Goal: Task Accomplishment & Management: Manage account settings

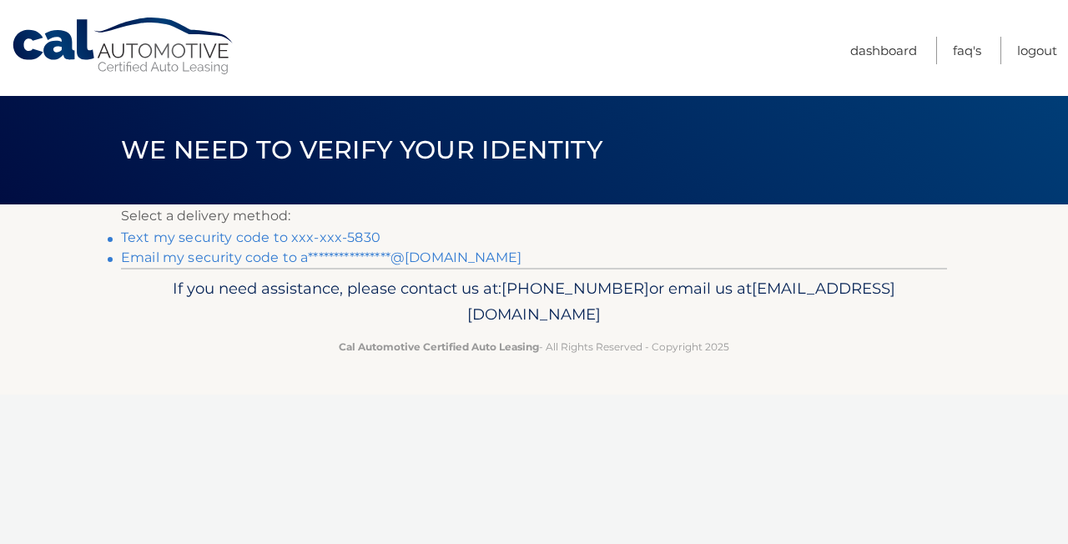
click at [332, 237] on link "Text my security code to xxx-xxx-5830" at bounding box center [250, 237] width 259 height 16
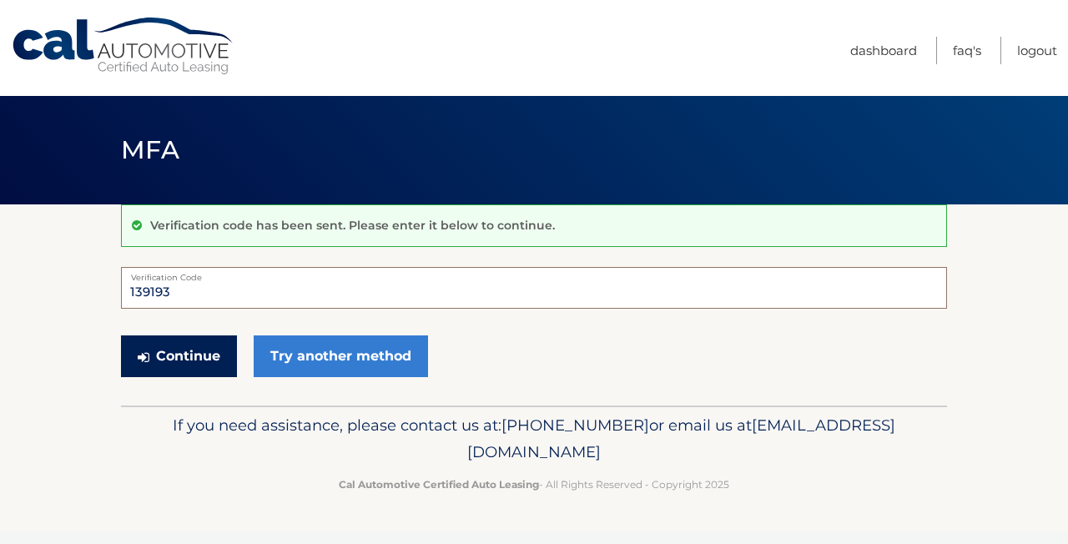
type input "139193"
click at [178, 366] on button "Continue" at bounding box center [179, 356] width 116 height 42
type input "139193"
click at [181, 359] on button "Continue" at bounding box center [179, 356] width 116 height 42
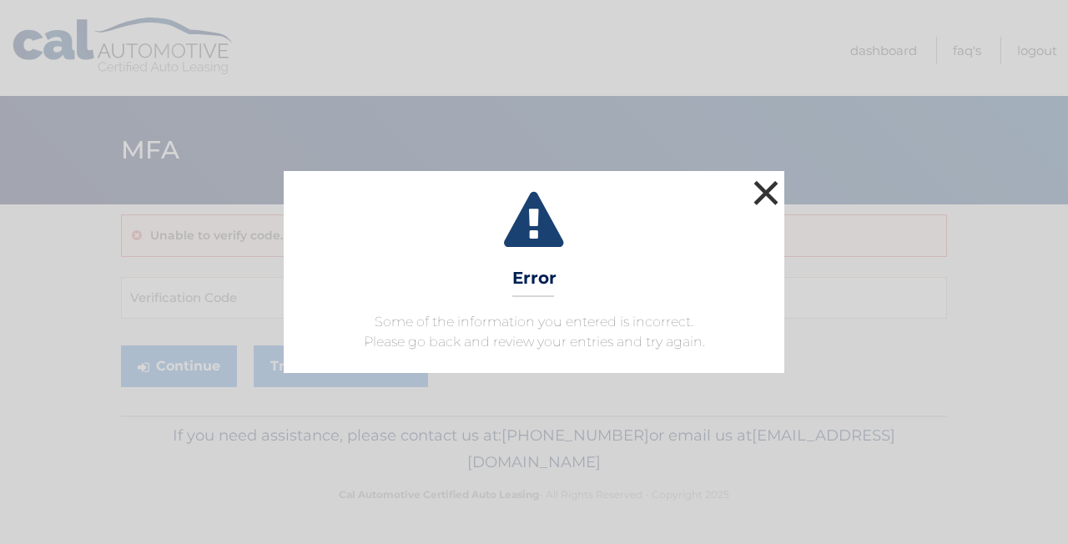
click at [766, 187] on button "×" at bounding box center [765, 192] width 33 height 33
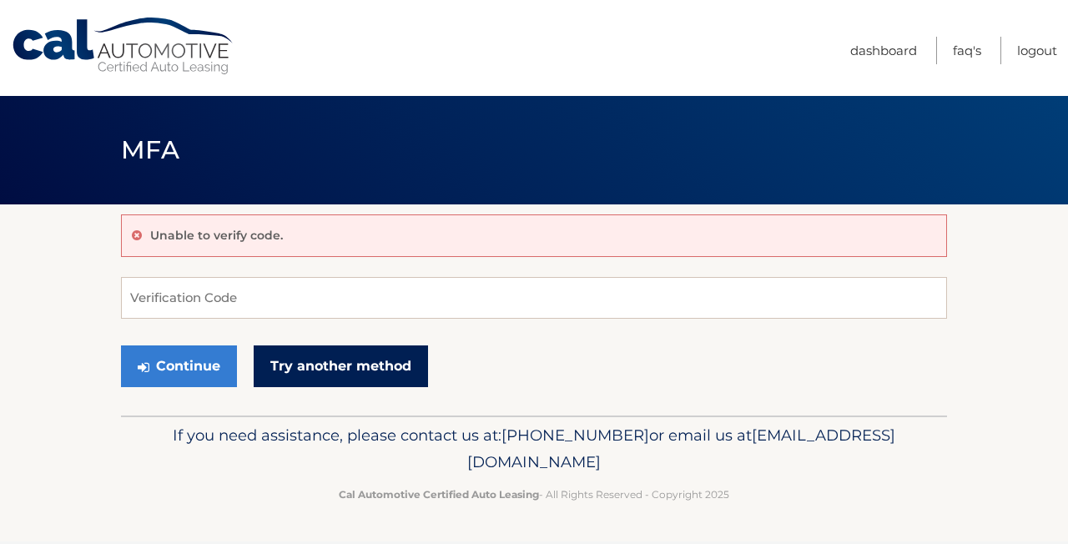
click at [350, 375] on link "Try another method" at bounding box center [341, 366] width 174 height 42
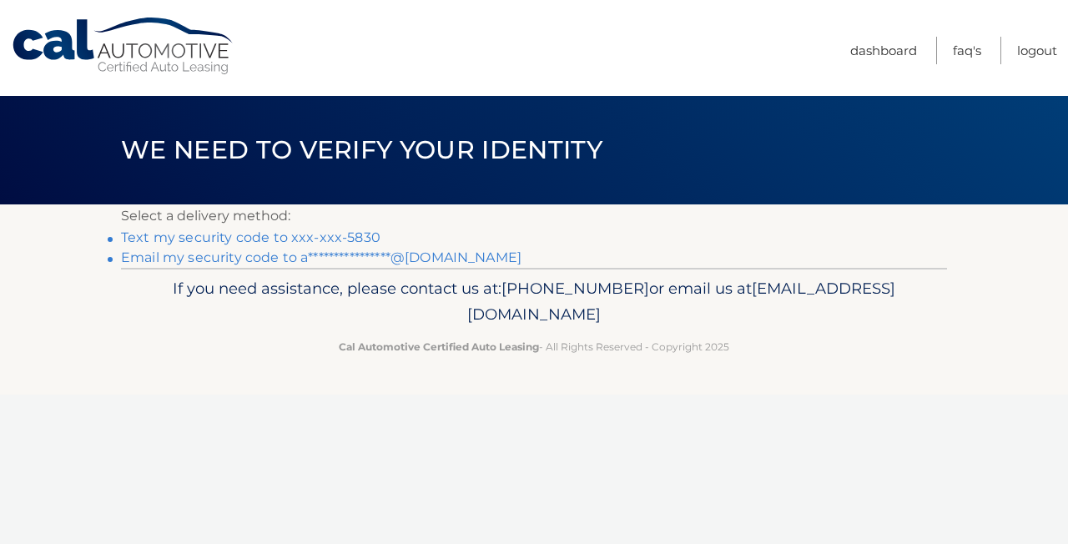
click at [318, 238] on link "Text my security code to xxx-xxx-5830" at bounding box center [250, 237] width 259 height 16
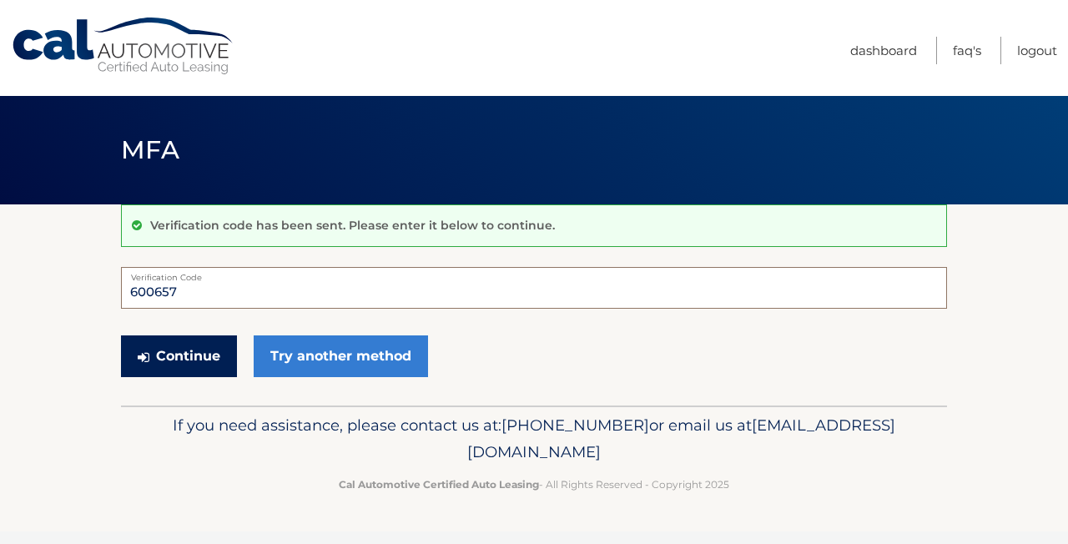
type input "600657"
click at [193, 354] on button "Continue" at bounding box center [179, 356] width 116 height 42
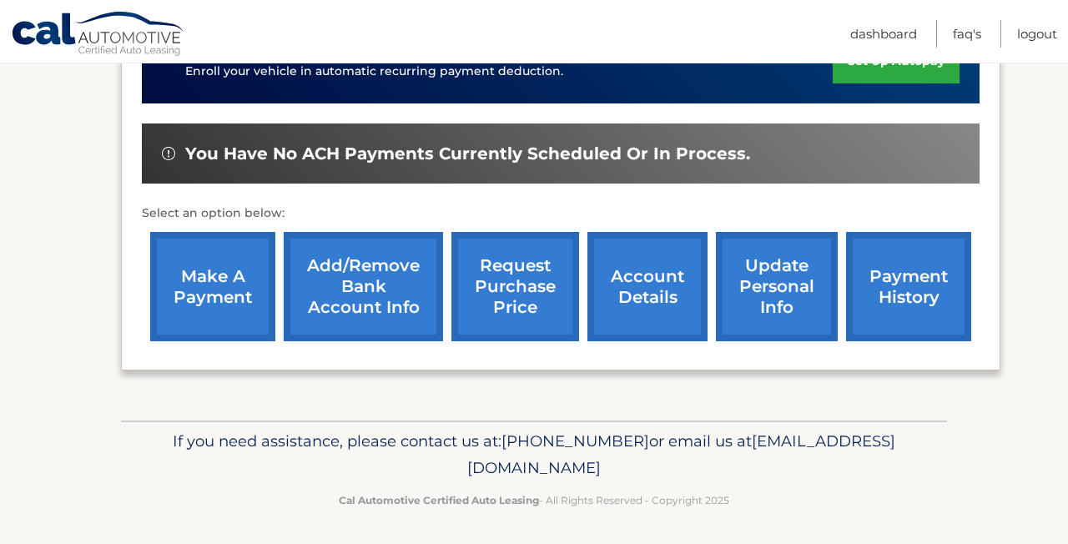
scroll to position [486, 0]
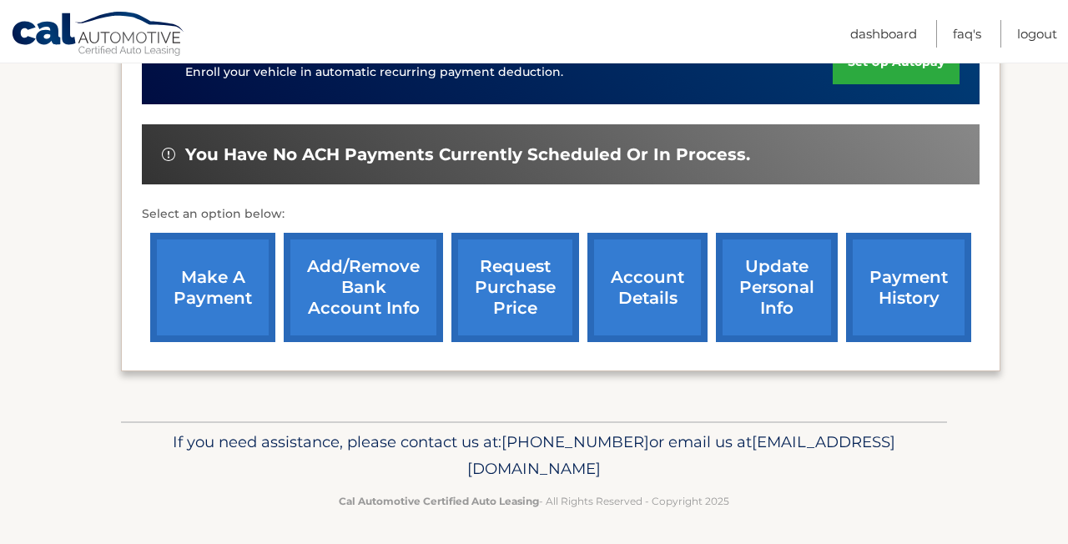
click at [774, 292] on link "update personal info" at bounding box center [777, 287] width 122 height 109
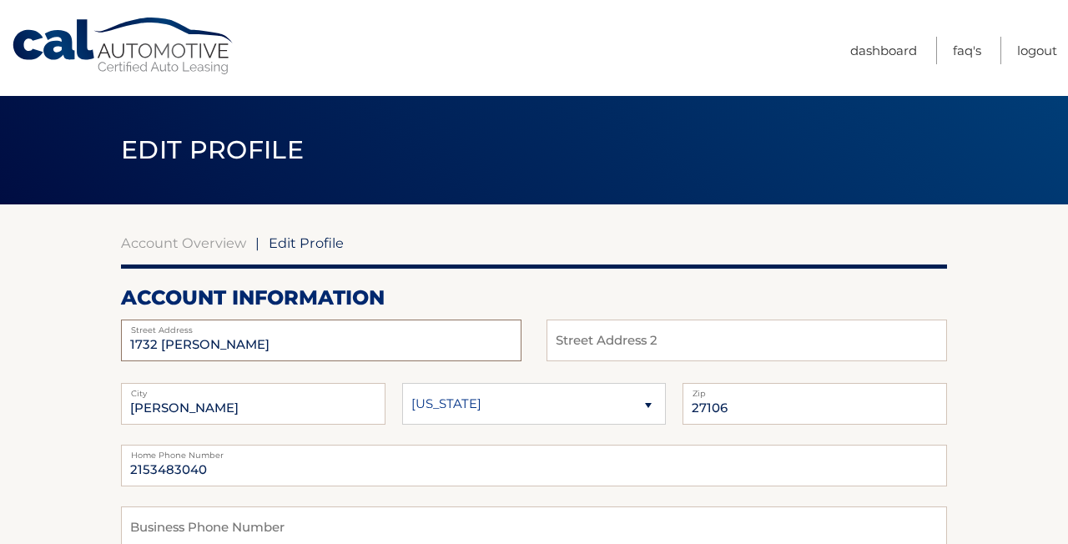
click at [367, 335] on input "1732 [PERSON_NAME]" at bounding box center [321, 341] width 400 height 42
click at [367, 335] on input "1732 Queen Catherine Ln" at bounding box center [321, 341] width 400 height 42
type input "2801 Aspen Cir"
click at [293, 405] on input "Winston Salem" at bounding box center [253, 404] width 264 height 42
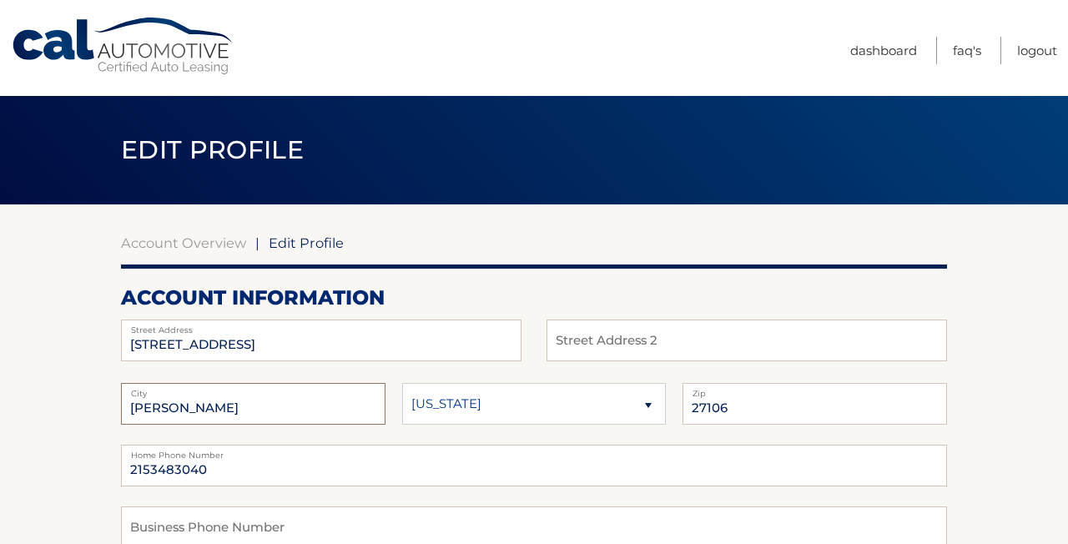
click at [293, 405] on input "Winston Salem" at bounding box center [253, 404] width 264 height 42
type input "Blue Bell"
select select "PA"
click at [723, 409] on input "27106" at bounding box center [814, 404] width 264 height 42
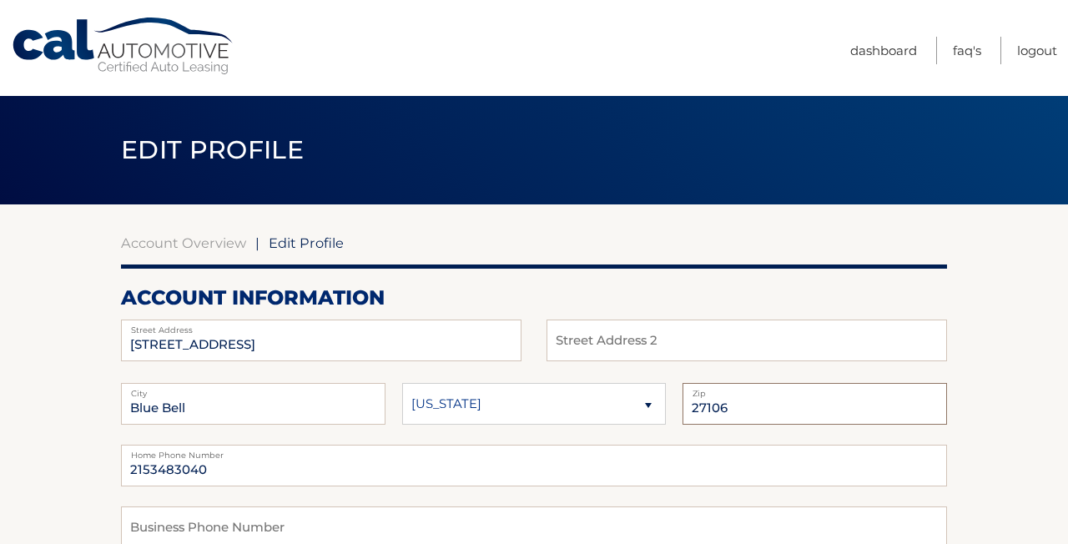
click at [723, 410] on input "27106" at bounding box center [814, 404] width 264 height 42
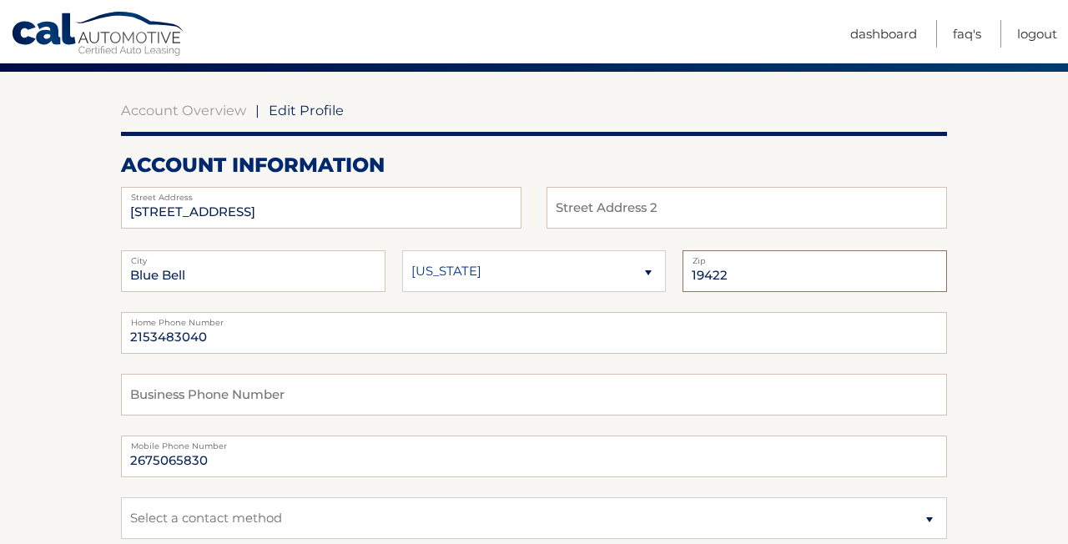
scroll to position [150, 0]
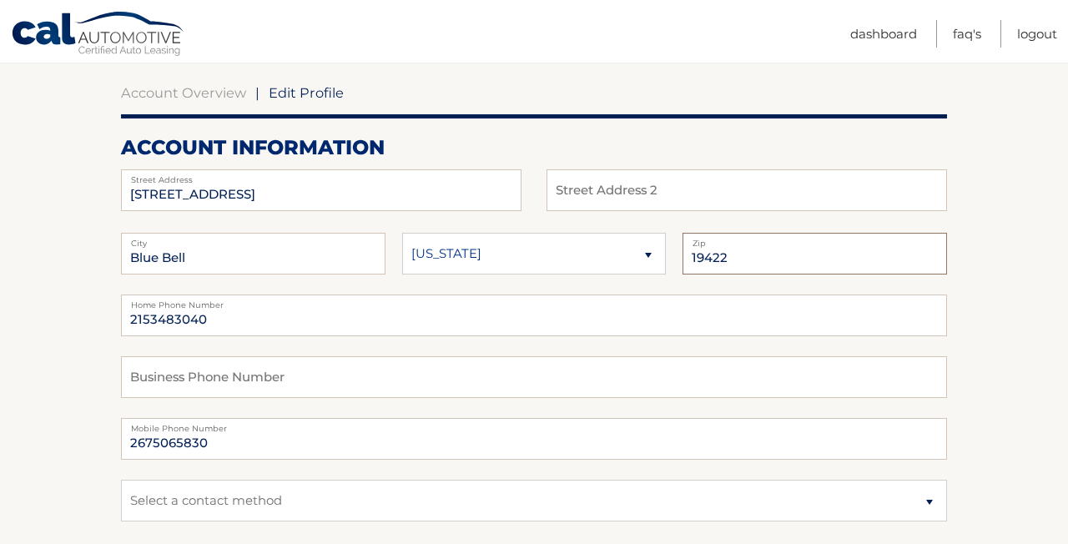
type input "19422"
click at [246, 316] on input "2153483040" at bounding box center [534, 315] width 826 height 42
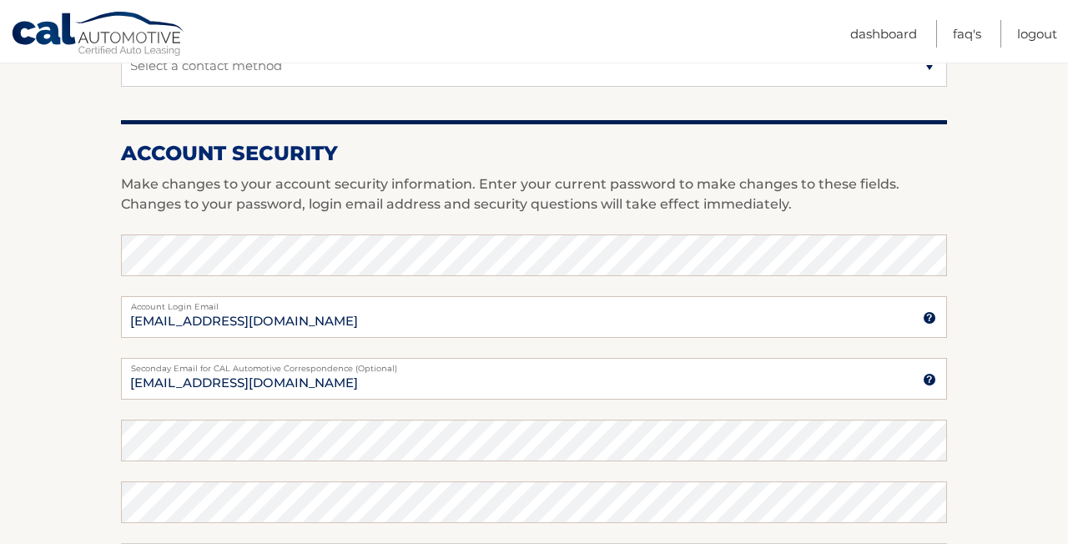
scroll to position [586, 0]
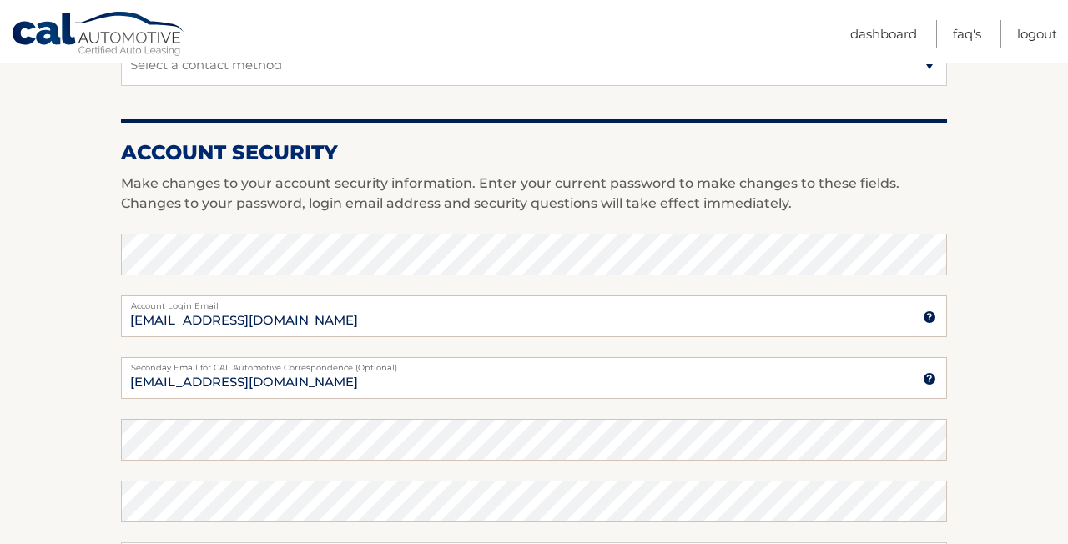
type input "2675065830"
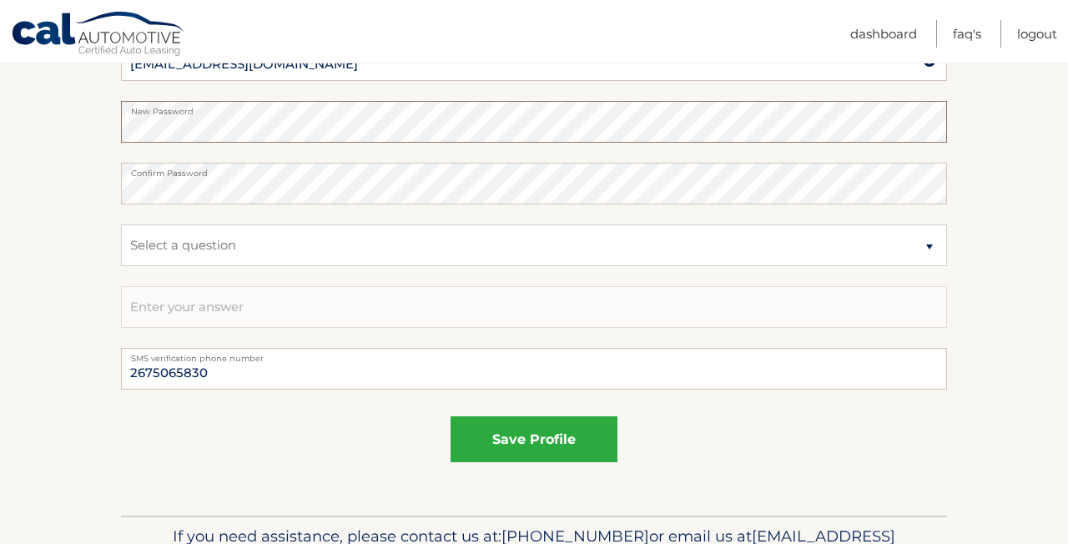
scroll to position [906, 0]
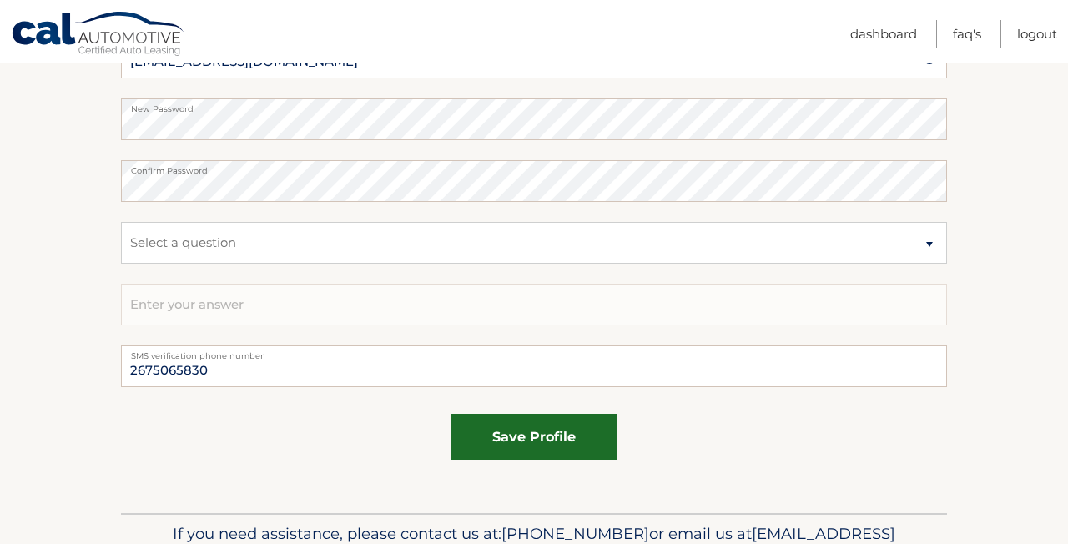
click at [532, 439] on button "save profile" at bounding box center [533, 437] width 167 height 46
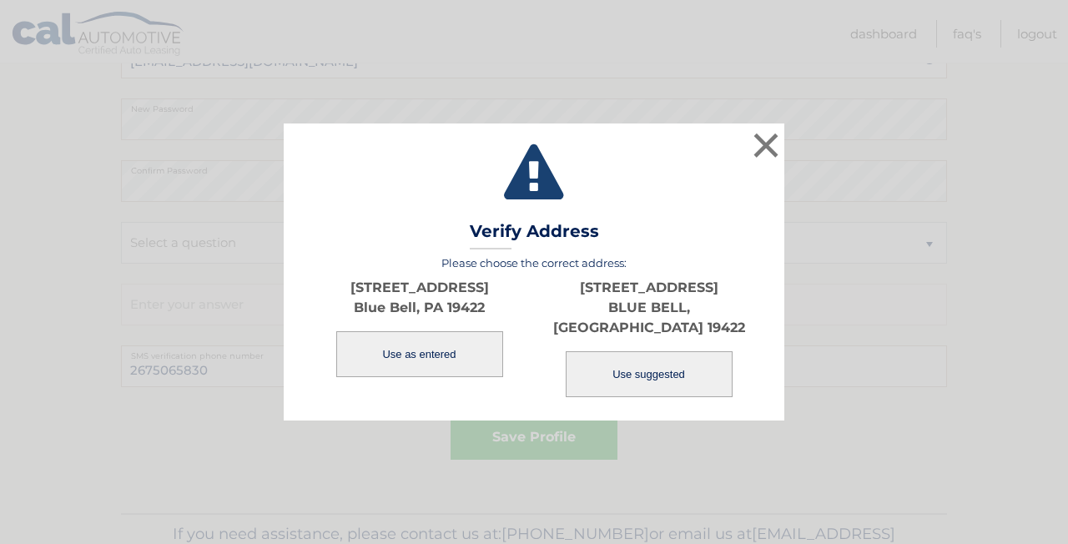
click at [652, 360] on button "Use suggested" at bounding box center [649, 374] width 167 height 46
type input "2801 ASPEN CIR"
type input "BLUE BELL"
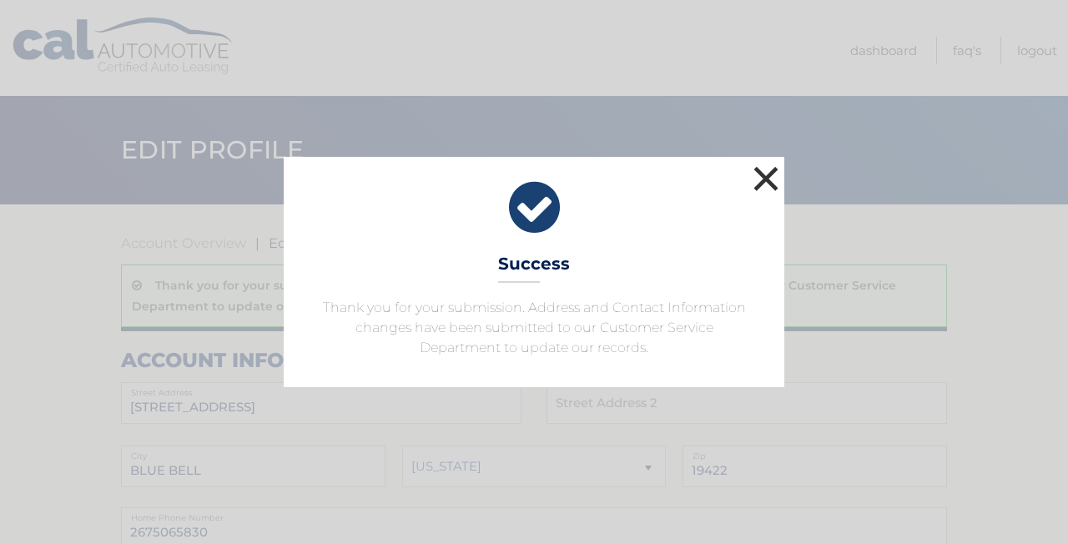
click at [764, 179] on button "×" at bounding box center [765, 178] width 33 height 33
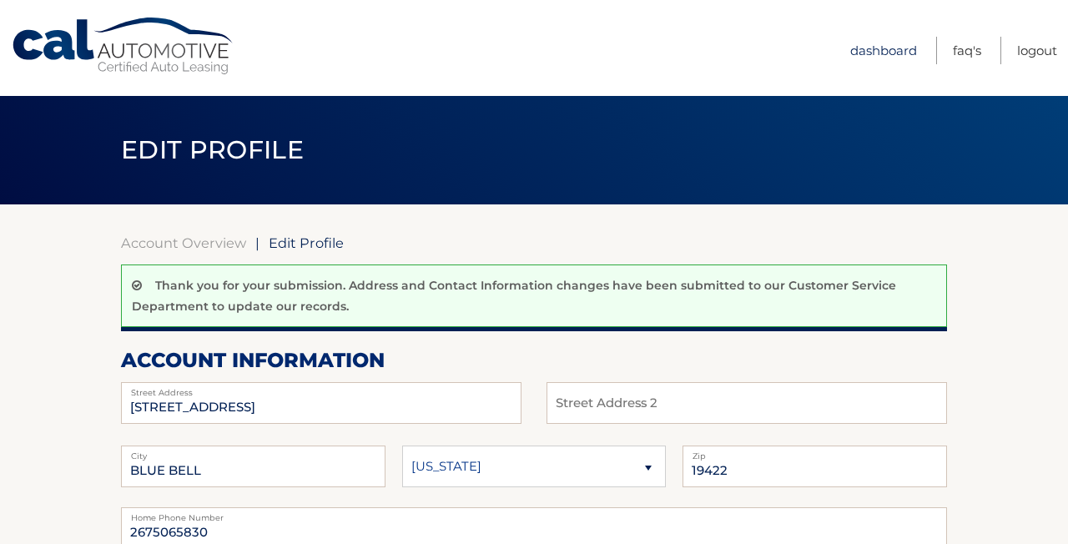
click at [881, 48] on link "Dashboard" at bounding box center [883, 51] width 67 height 28
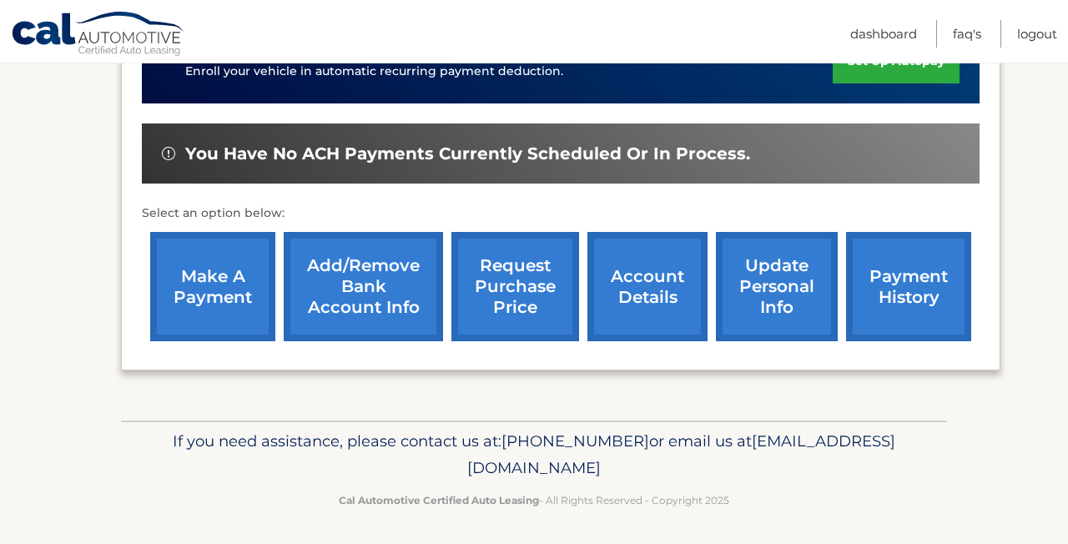
scroll to position [486, 0]
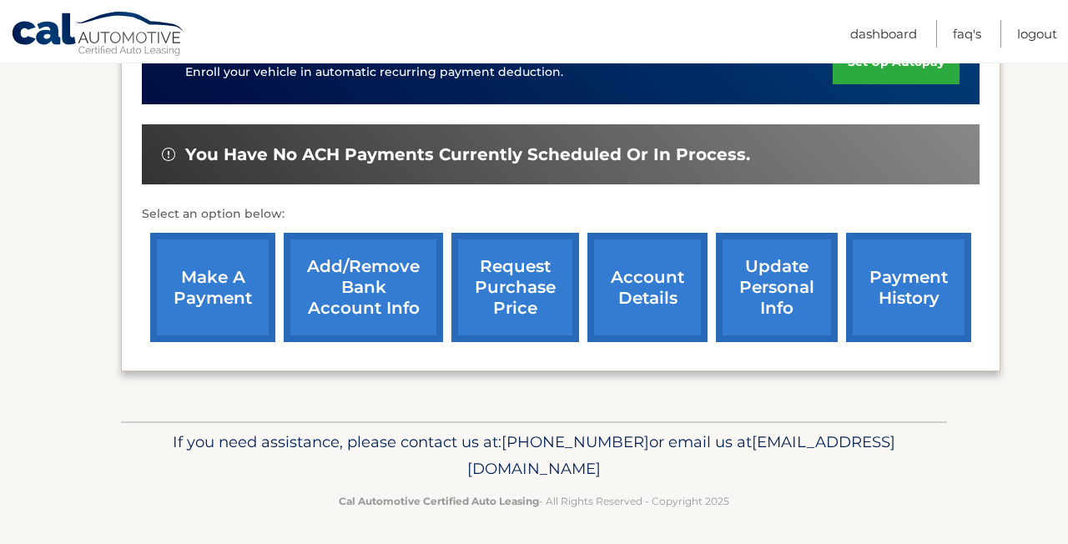
click at [763, 309] on link "update personal info" at bounding box center [777, 287] width 122 height 109
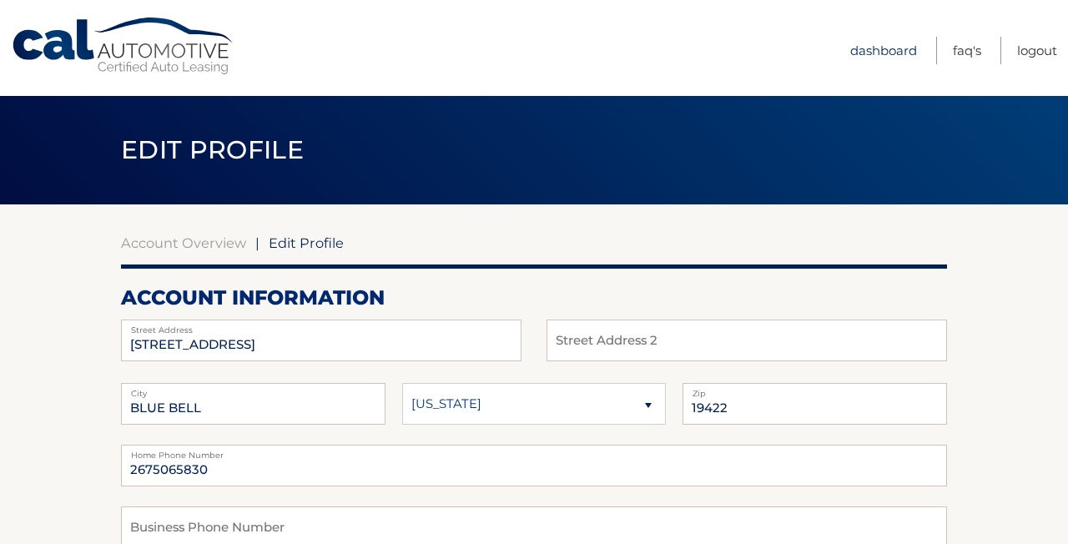
click at [891, 53] on link "Dashboard" at bounding box center [883, 51] width 67 height 28
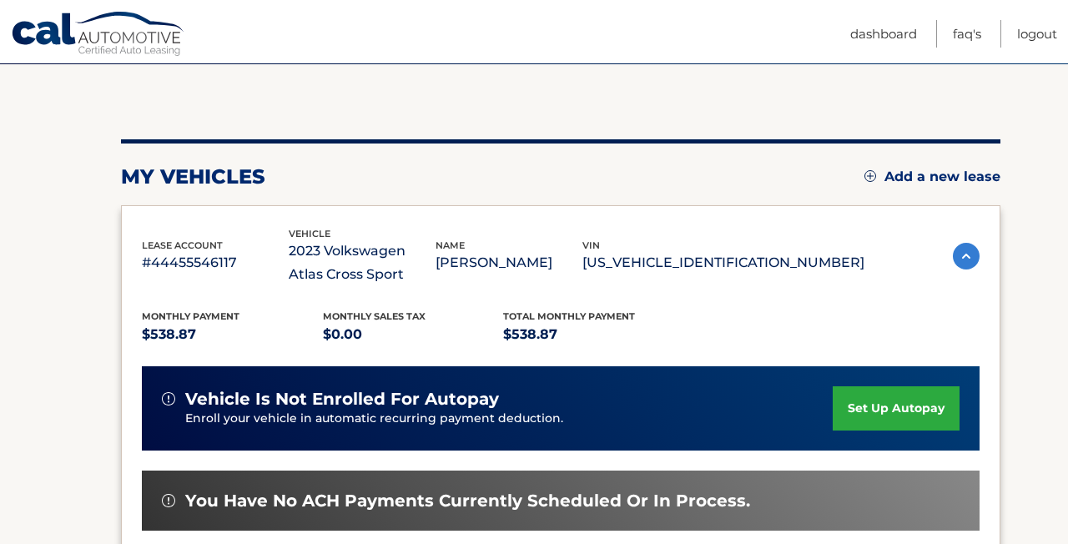
scroll to position [136, 0]
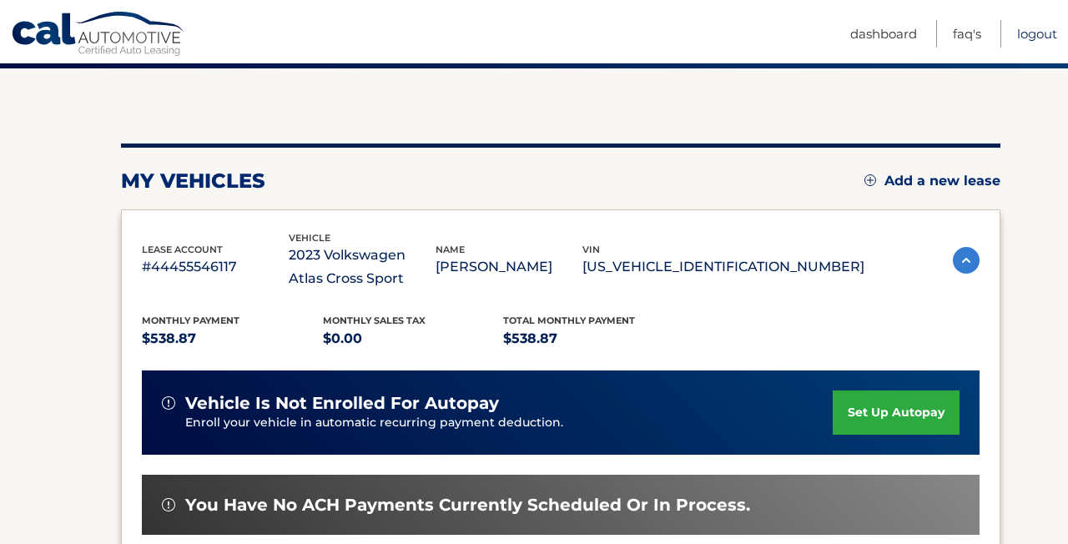
click at [1042, 36] on link "Logout" at bounding box center [1037, 34] width 40 height 28
